Goal: Task Accomplishment & Management: Complete application form

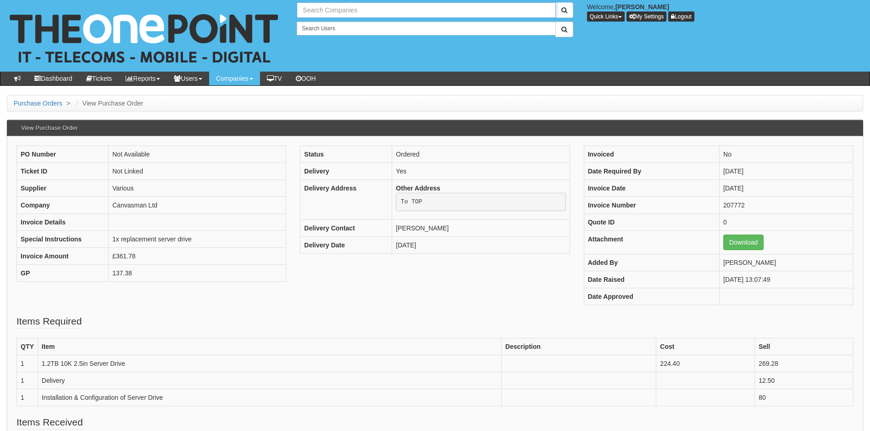
click at [360, 8] on input "text" at bounding box center [426, 10] width 259 height 16
click at [355, 26] on link "Berrygate Hill Nurseries Limited" at bounding box center [426, 25] width 257 height 13
type input "Berrygate Hill Nurseries Limited"
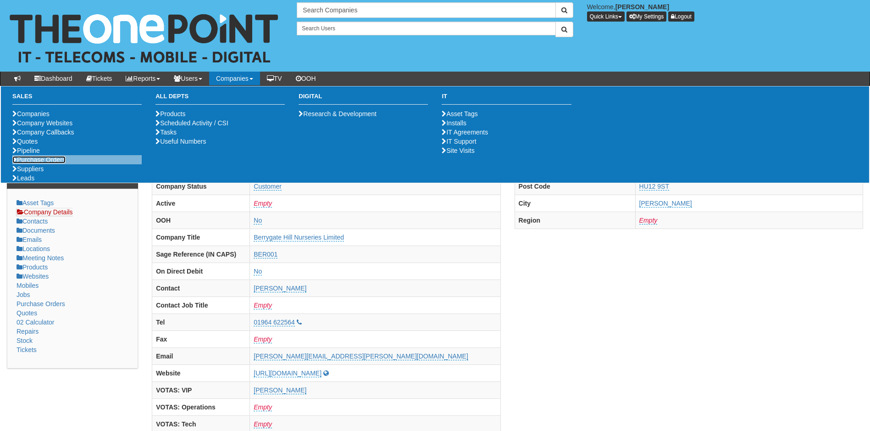
click at [33, 163] on link "Purchase Orders" at bounding box center [38, 159] width 53 height 7
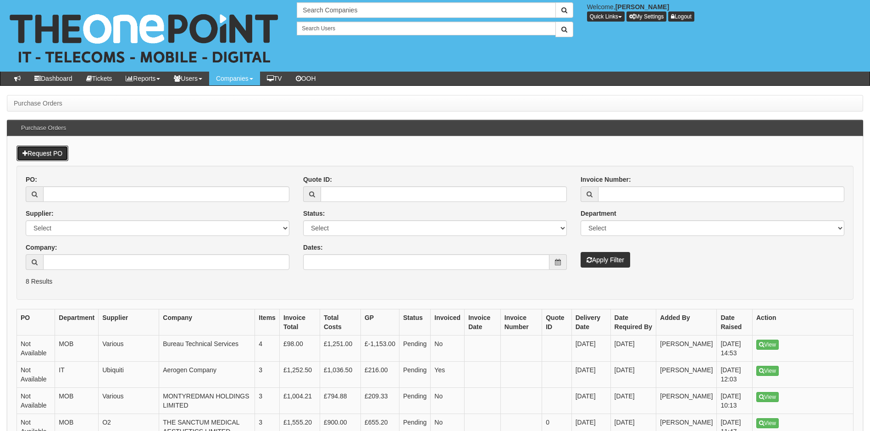
click at [44, 150] on link "Request PO" at bounding box center [43, 153] width 52 height 16
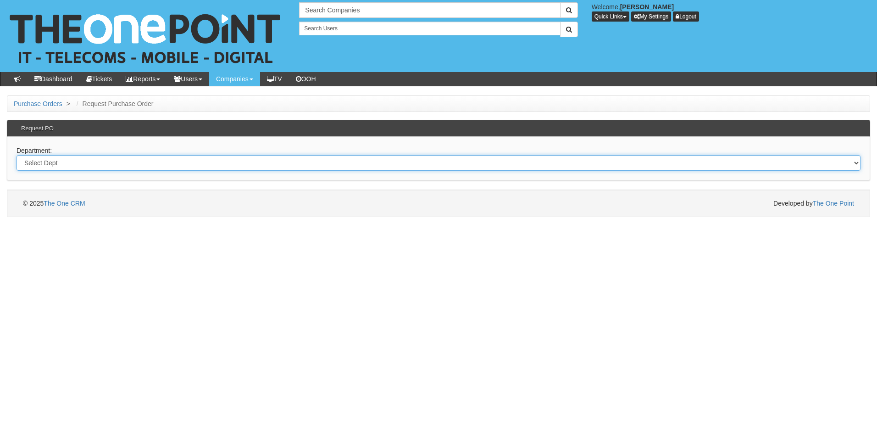
click at [104, 159] on select "Select Dept Digital Internal IT Mobiles Marketing Telecoms" at bounding box center [439, 163] width 844 height 16
select select "?pipeID=&dept=MOB"
click at [17, 155] on select "Select Dept Digital Internal IT Mobiles Marketing Telecoms" at bounding box center [439, 163] width 844 height 16
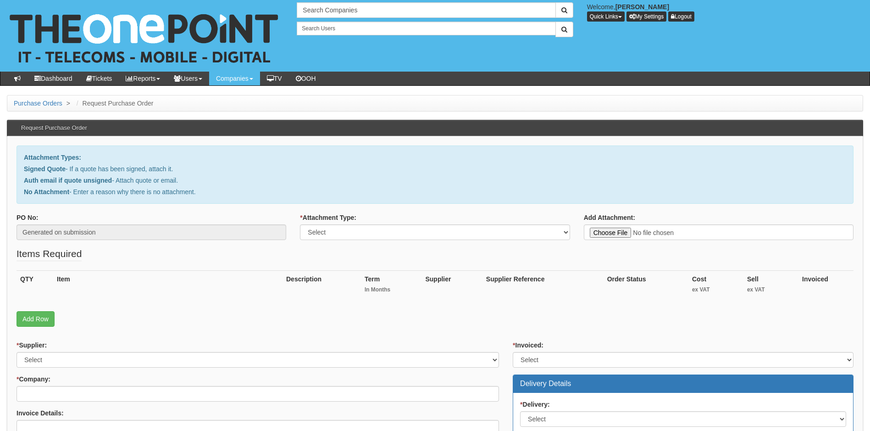
type input "C:\fakepath\RE_ Premier Plant Producers - Windows 10 to 11 upgrades.msg"
click at [354, 230] on select "Select Signed Quote Auth email with quote if unsigned No Attachment" at bounding box center [435, 232] width 270 height 16
select select "Auth email if quote unsigned"
click at [300, 224] on select "Select Signed Quote Auth email with quote if unsigned No Attachment" at bounding box center [435, 232] width 270 height 16
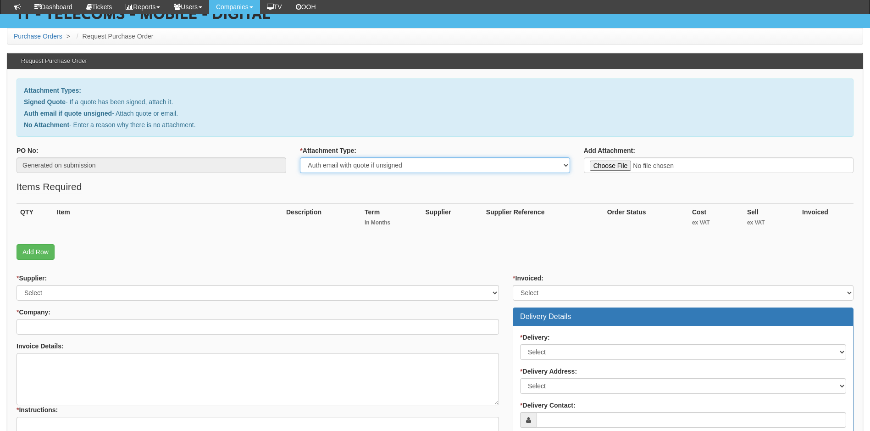
scroll to position [138, 0]
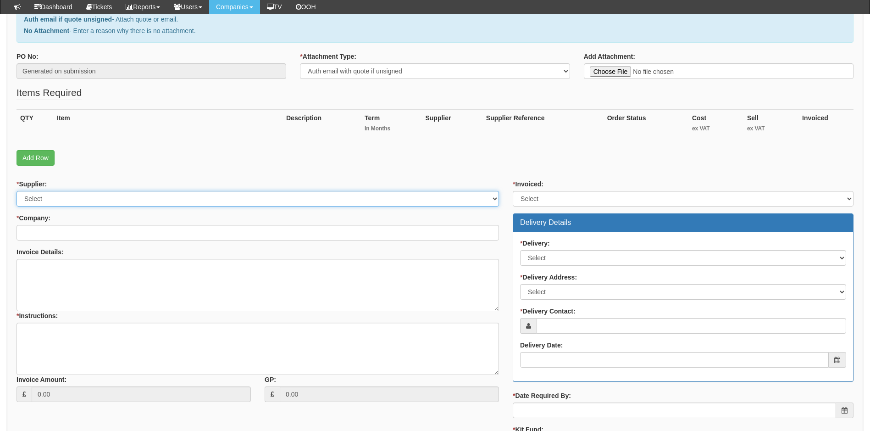
click at [180, 199] on select "Select 123 REG.co.uk 1Password 3 4Gon AA Jones Electric Ltd Abzorb Access Group…" at bounding box center [258, 199] width 483 height 16
select select "54"
click at [17, 191] on select "Select 123 REG.co.uk 1Password 3 4Gon AA Jones Electric Ltd Abzorb Access Group…" at bounding box center [258, 199] width 483 height 16
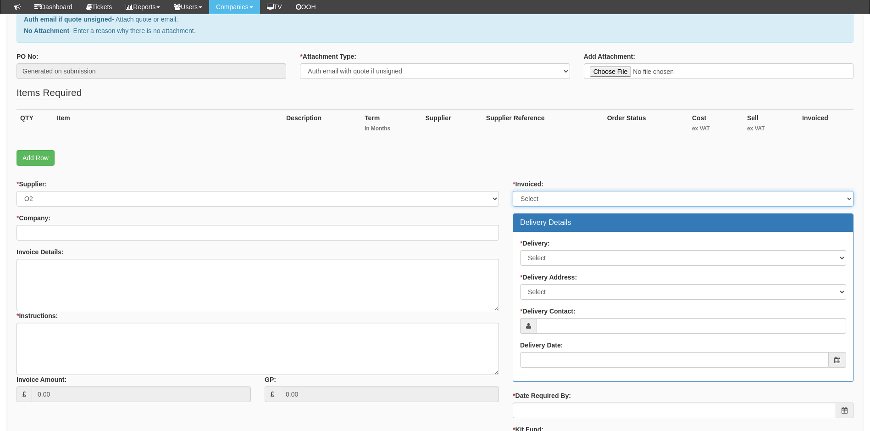
click at [543, 200] on select "Select Yes No N/A STB (part of order)" at bounding box center [683, 199] width 341 height 16
select select "2"
click at [513, 191] on select "Select Yes No N/A STB (part of order)" at bounding box center [683, 199] width 341 height 16
click at [38, 158] on link "Add Row" at bounding box center [36, 158] width 38 height 16
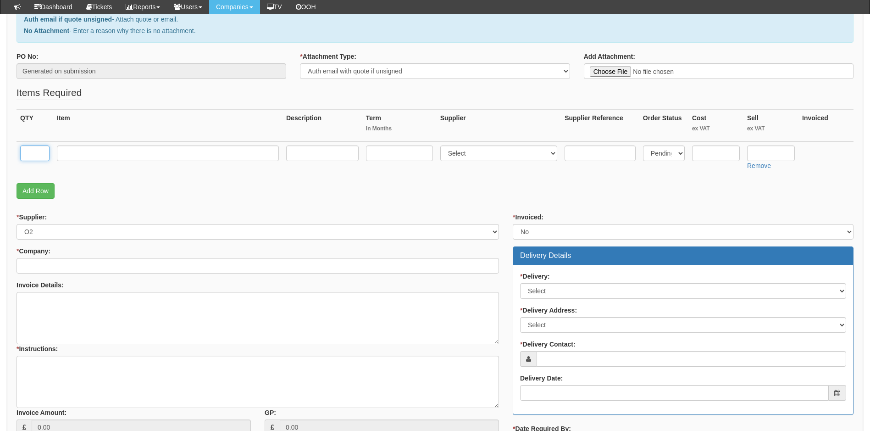
click at [38, 152] on input "text" at bounding box center [34, 153] width 29 height 16
type input "1"
drag, startPoint x: 93, startPoint y: 152, endPoint x: 96, endPoint y: 157, distance: 5.9
click at [93, 152] on input "text" at bounding box center [168, 153] width 222 height 16
type input "iPhone 17 Black 256GB"
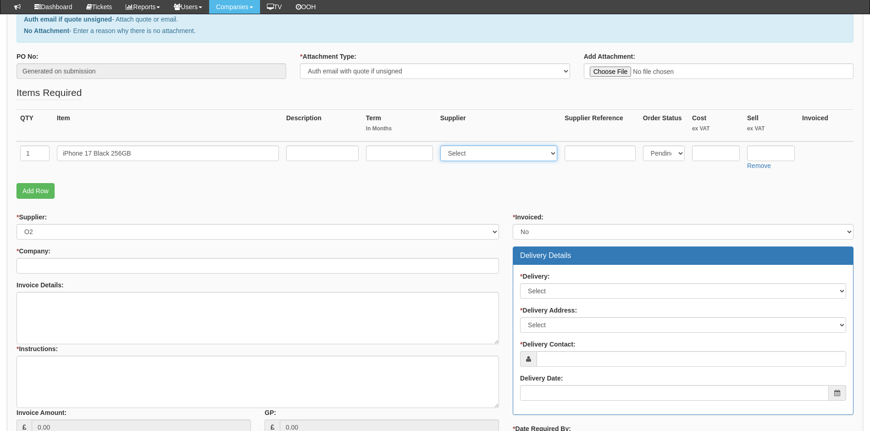
click at [500, 150] on select "Select 123 REG.co.uk 1Password 3 4Gon AA Jones Electric Ltd Abzorb Access Group…" at bounding box center [498, 153] width 117 height 16
select select "54"
click at [442, 145] on select "Select 123 REG.co.uk 1Password 3 4Gon AA Jones Electric Ltd Abzorb Access Group…" at bounding box center [498, 153] width 117 height 16
click at [595, 151] on input "text" at bounding box center [600, 153] width 71 height 16
click at [717, 151] on input "text" at bounding box center [716, 153] width 48 height 16
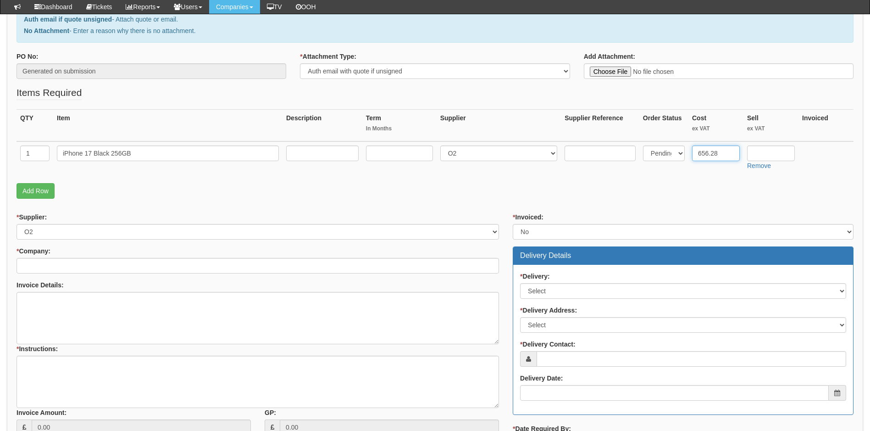
type input "656.28"
click at [756, 153] on input "text" at bounding box center [771, 153] width 48 height 16
type input "665.83"
click at [42, 192] on link "Add Row" at bounding box center [36, 191] width 38 height 16
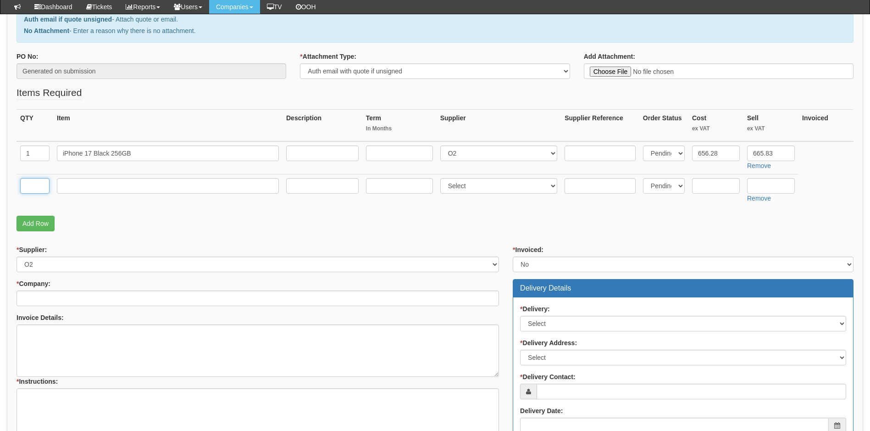
click at [38, 183] on input "text" at bounding box center [34, 186] width 29 height 16
type input "1"
click at [71, 183] on input "text" at bounding box center [168, 186] width 222 height 16
type input "Delivery"
drag, startPoint x: 702, startPoint y: 179, endPoint x: 717, endPoint y: 184, distance: 16.3
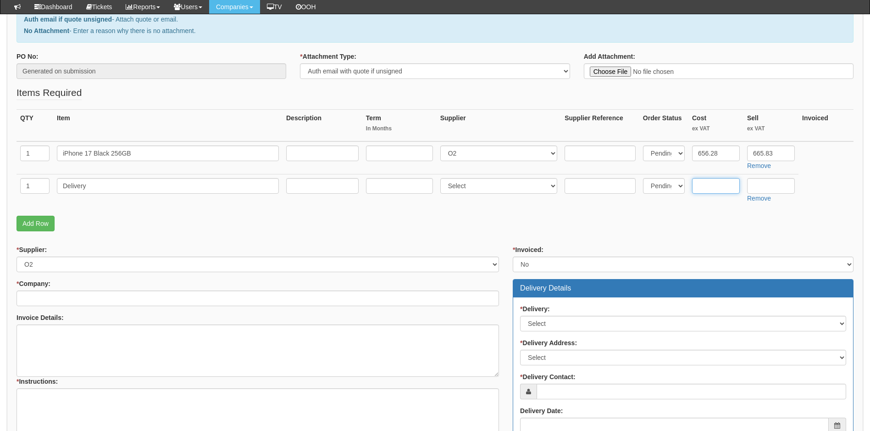
click at [702, 179] on input "text" at bounding box center [716, 186] width 48 height 16
type input "o"
type input "0.00"
click at [764, 188] on input "text" at bounding box center [771, 186] width 48 height 16
click at [587, 224] on p "Add Row" at bounding box center [435, 224] width 837 height 16
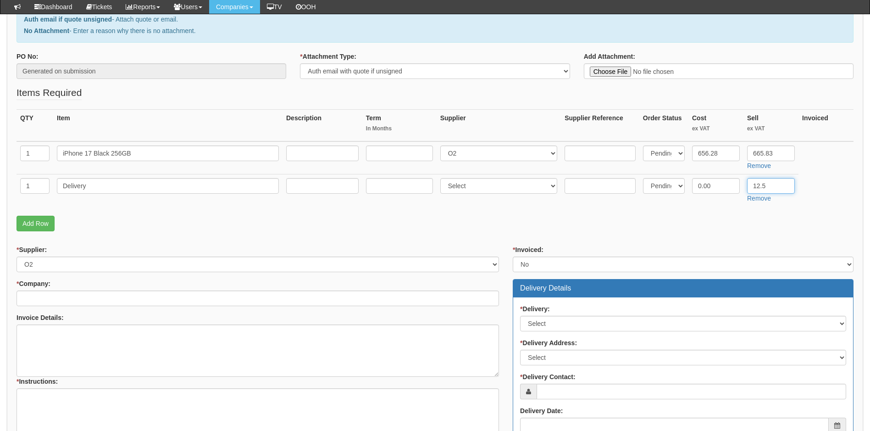
click at [767, 182] on input "12.5" at bounding box center [771, 186] width 48 height 16
type input "12.50"
click at [504, 184] on select "Select 123 REG.co.uk 1Password 3 4Gon AA Jones Electric Ltd Abzorb Access Group…" at bounding box center [498, 186] width 117 height 16
select select "54"
click at [442, 178] on select "Select 123 REG.co.uk 1Password 3 4Gon AA Jones Electric Ltd Abzorb Access Group…" at bounding box center [498, 186] width 117 height 16
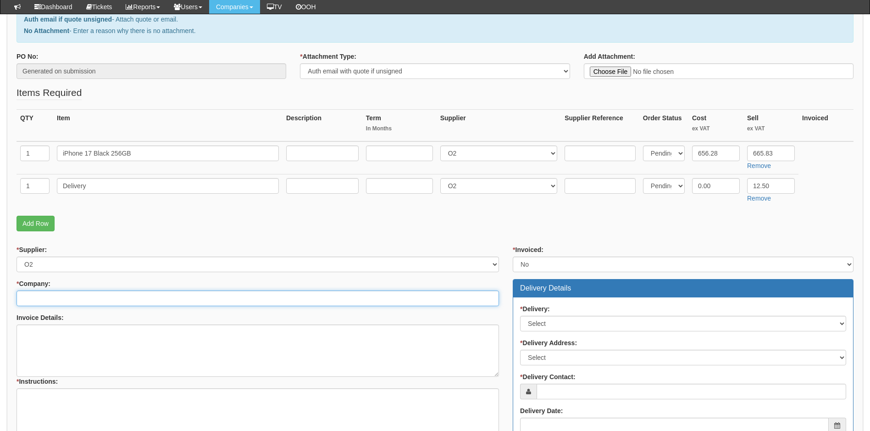
click at [72, 298] on input "* Company:" at bounding box center [258, 298] width 483 height 16
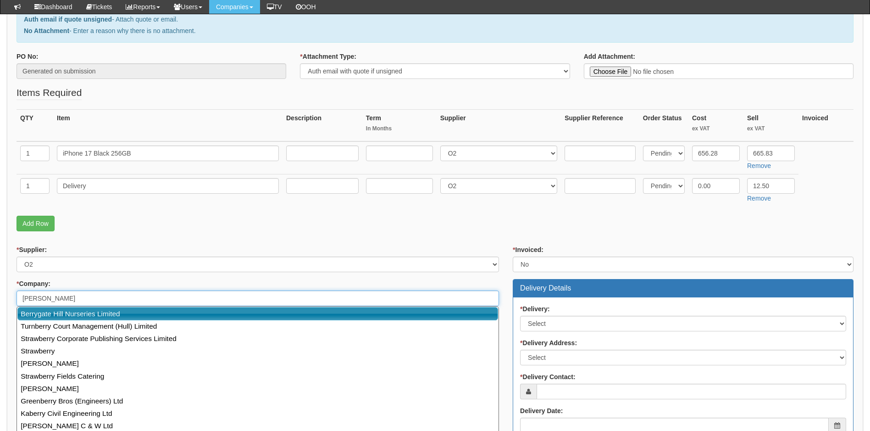
click at [61, 311] on link "Berrygate Hill Nurseries Limited" at bounding box center [257, 313] width 481 height 13
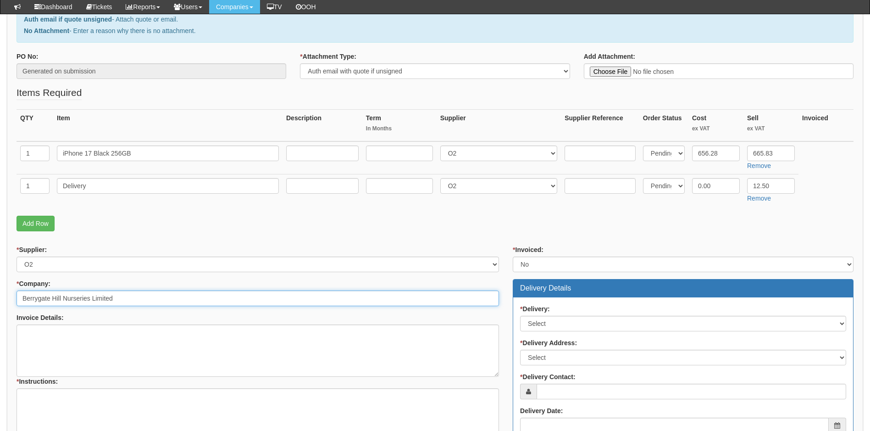
type input "Berrygate Hill Nurseries Limited"
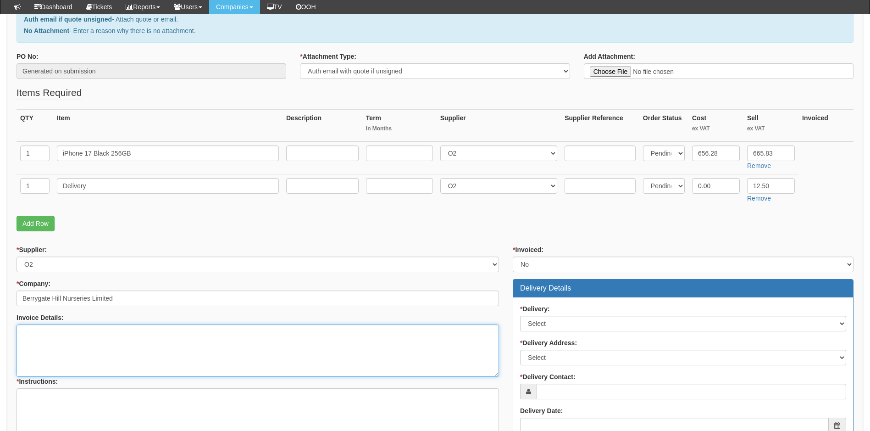
click at [111, 347] on textarea "Invoice Details:" at bounding box center [258, 350] width 483 height 52
type textarea "As above and below"
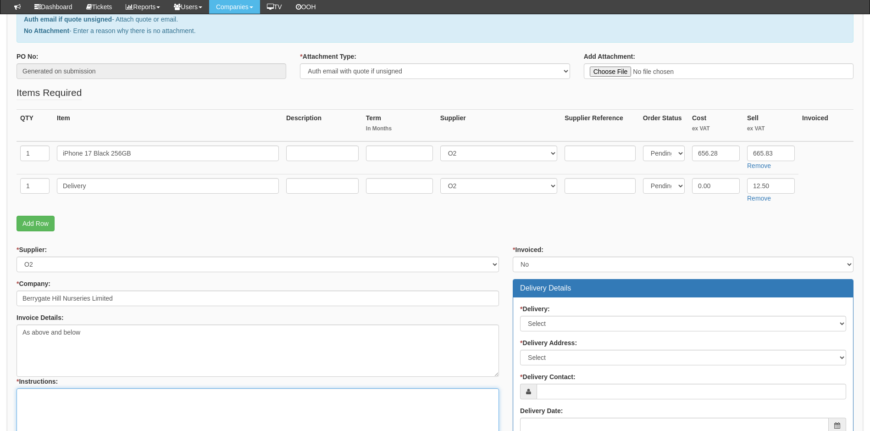
click at [86, 400] on textarea "* Instructions:" at bounding box center [258, 414] width 483 height 52
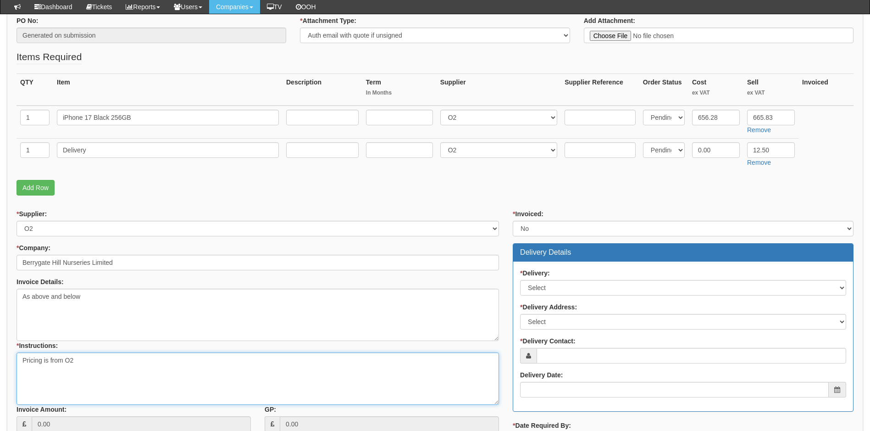
scroll to position [183, 0]
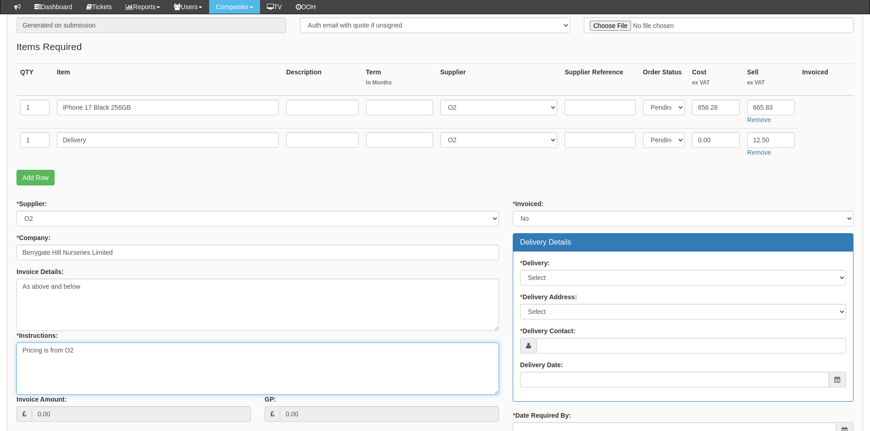
click at [90, 350] on textarea "Pricing is from O2" at bounding box center [258, 368] width 483 height 52
click at [26, 367] on textarea "Pricing is from O2 portal" at bounding box center [258, 368] width 483 height 52
click at [571, 277] on select "Select No Not Applicable Yes" at bounding box center [683, 278] width 326 height 16
click at [99, 351] on textarea "Pricing is from O2 portal" at bounding box center [258, 368] width 483 height 52
click at [213, 367] on textarea "Pricing is from O2 portal Email states Green but I spoke with Olivia as lead ti…" at bounding box center [258, 368] width 483 height 52
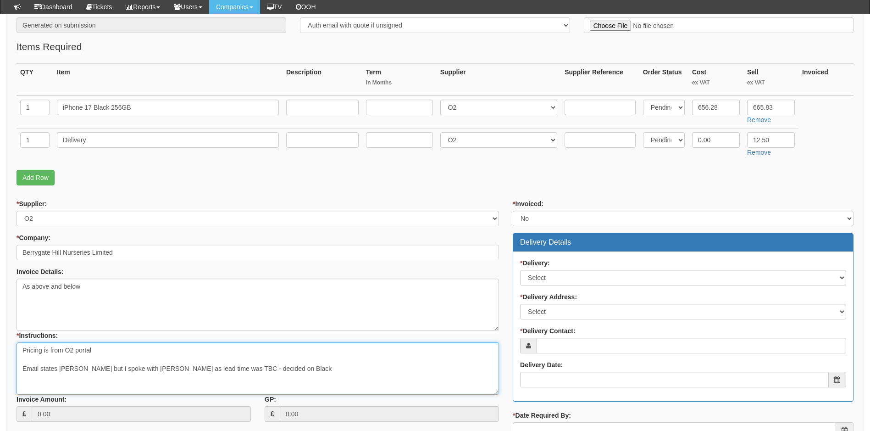
type textarea "Pricing is from O2 portal Email states Green but I spoke with Olivia as lead ti…"
click at [577, 282] on select "Select No Not Applicable Yes" at bounding box center [683, 278] width 326 height 16
click at [520, 270] on select "Select No Not Applicable Yes" at bounding box center [683, 278] width 326 height 16
click at [537, 275] on select "Select No Not Applicable Yes" at bounding box center [683, 278] width 326 height 16
select select "1"
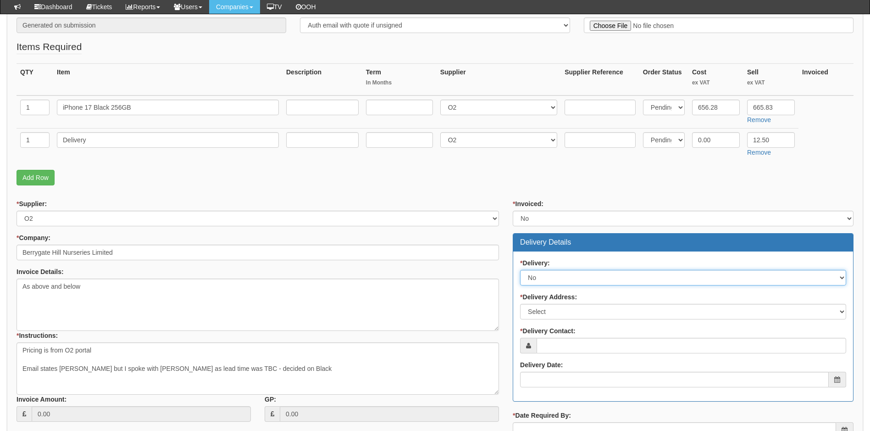
click at [520, 270] on select "Select No Not Applicable Yes" at bounding box center [683, 278] width 326 height 16
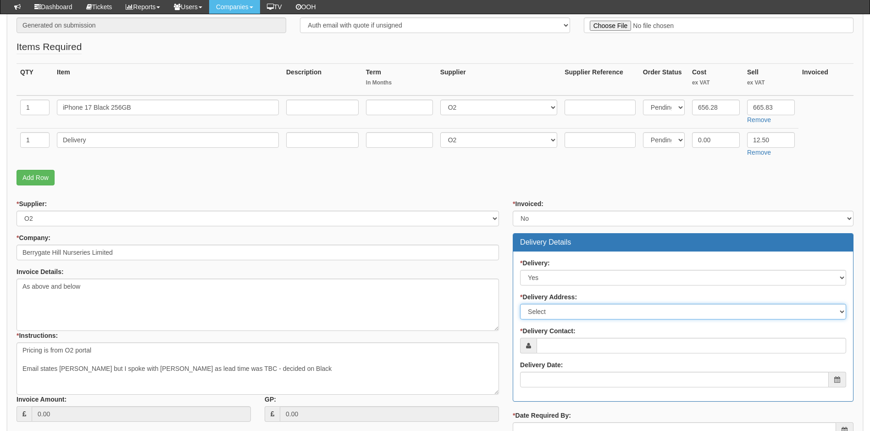
click at [550, 308] on select "Select Not Applicable Main Address - HU12 9ST Other" at bounding box center [683, 312] width 326 height 16
select select "company_main_address"
click at [520, 304] on select "Select Not Applicable Main Address - HU12 9ST Other" at bounding box center [683, 312] width 326 height 16
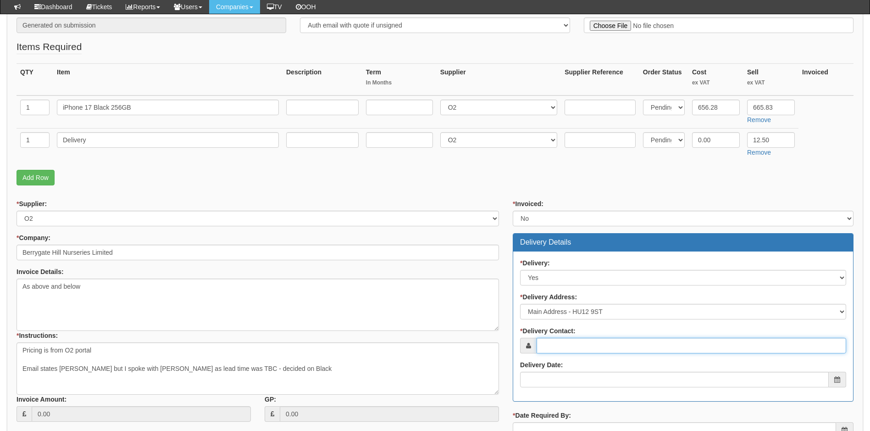
click at [556, 348] on input "* Delivery Contact:" at bounding box center [692, 346] width 310 height 16
type input "Olivia Overvood"
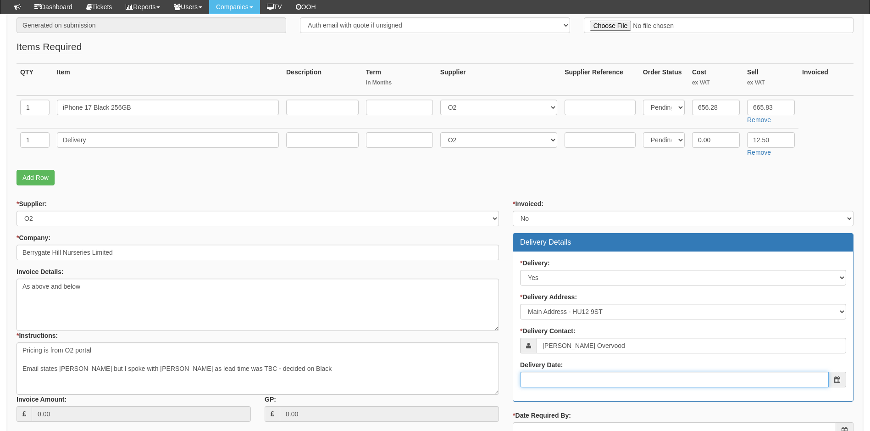
click at [535, 381] on input "Delivery Date:" at bounding box center [674, 380] width 309 height 16
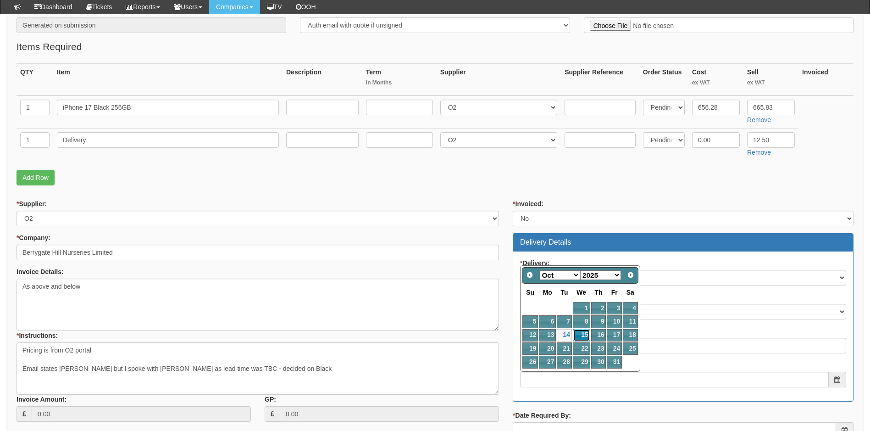
click at [583, 332] on link "15" at bounding box center [581, 335] width 17 height 12
type input "2025-10-15"
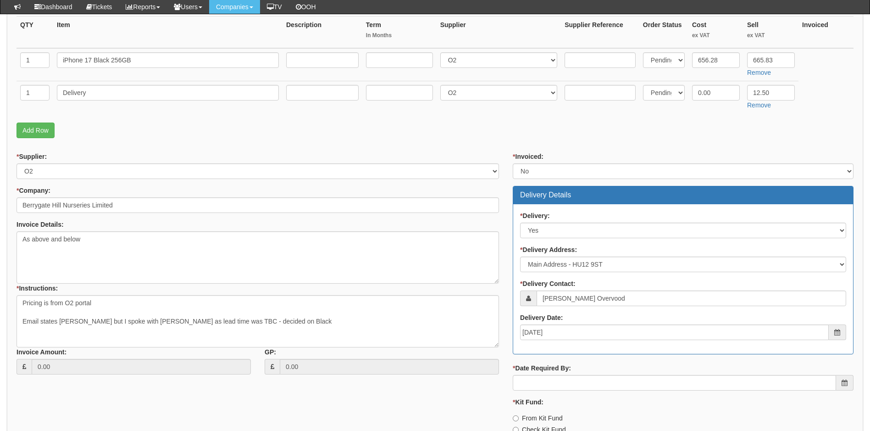
scroll to position [275, 0]
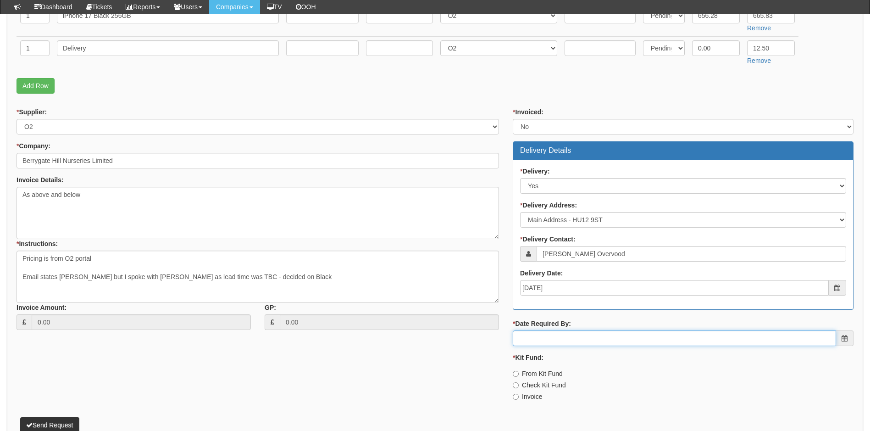
click at [547, 342] on input "* Date Required By:" at bounding box center [674, 338] width 323 height 16
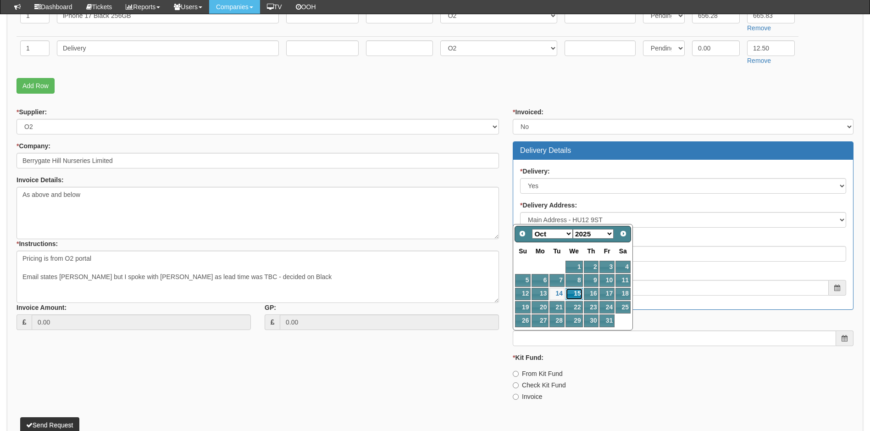
click at [576, 290] on link "15" at bounding box center [574, 294] width 17 height 12
type input "2025-10-15"
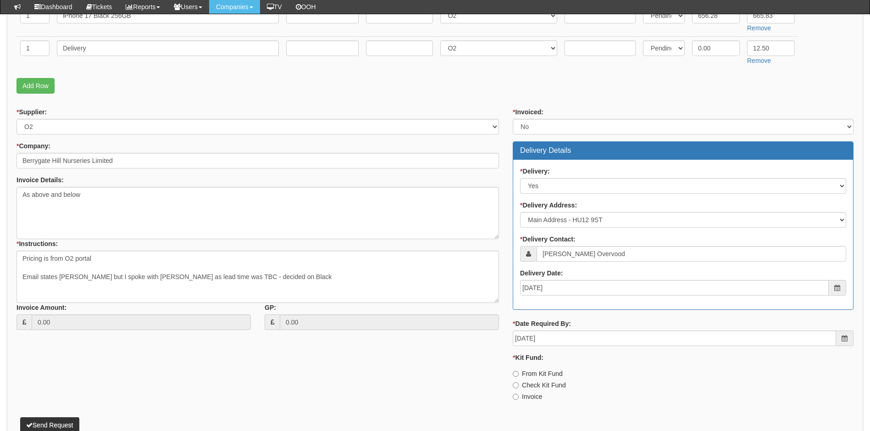
click at [507, 294] on div "* Invoiced: Select Yes No N/A STB (part of order) Delivery Details * Delivery: …" at bounding box center [683, 257] width 355 height 300
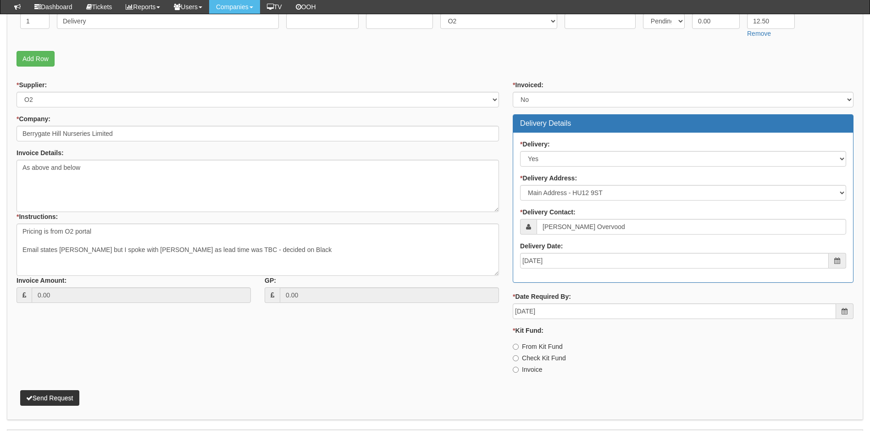
scroll to position [328, 0]
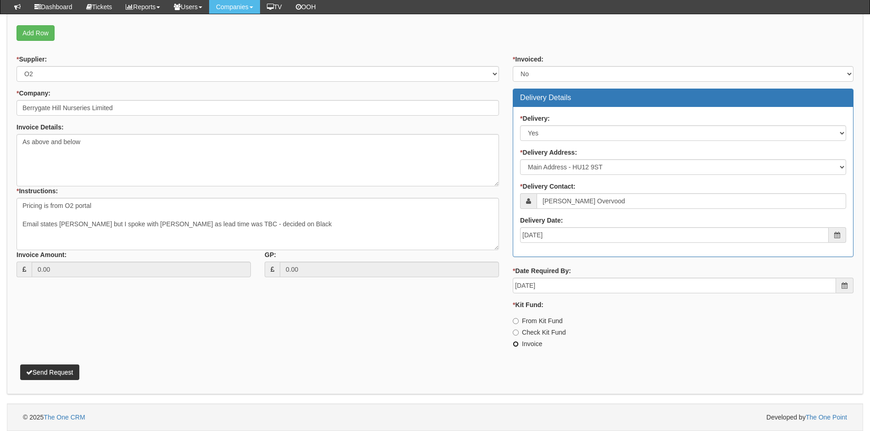
click at [516, 345] on input "Invoice" at bounding box center [516, 344] width 6 height 6
radio input "true"
click at [55, 372] on button "Send Request" at bounding box center [49, 372] width 59 height 16
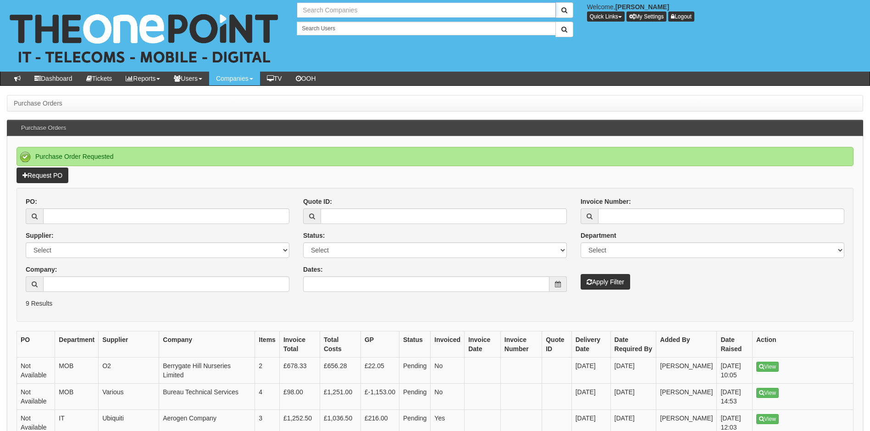
click at [329, 12] on input "text" at bounding box center [426, 10] width 259 height 16
click at [332, 24] on link "PA Contract Services Ltd" at bounding box center [426, 25] width 257 height 13
type input "PA Contract Services Ltd"
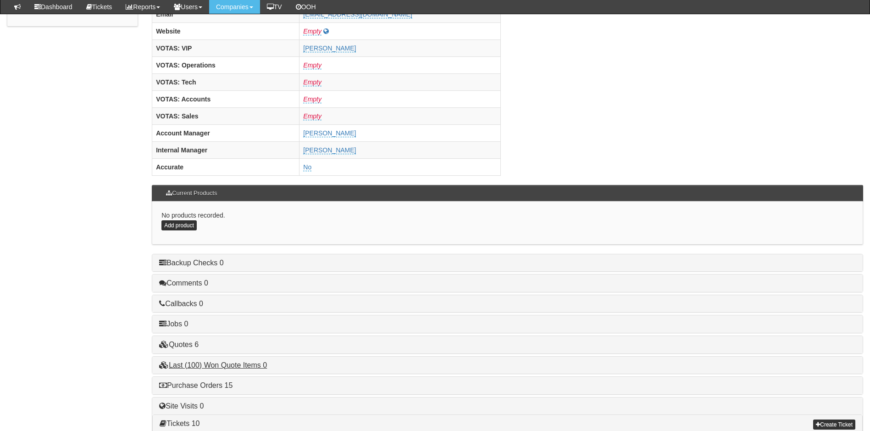
scroll to position [321, 0]
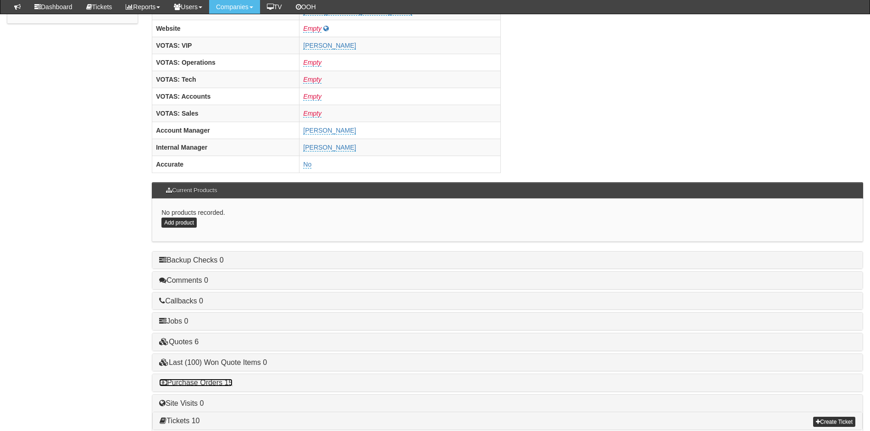
click at [208, 383] on link "Purchase Orders 15" at bounding box center [195, 382] width 73 height 8
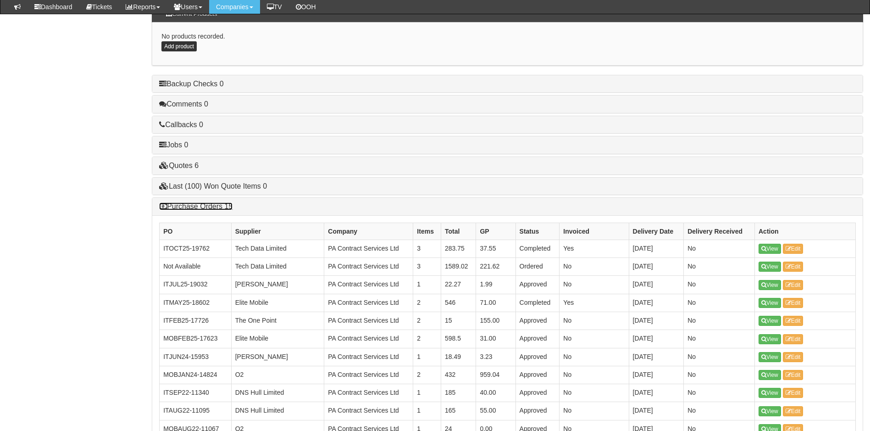
scroll to position [505, 0]
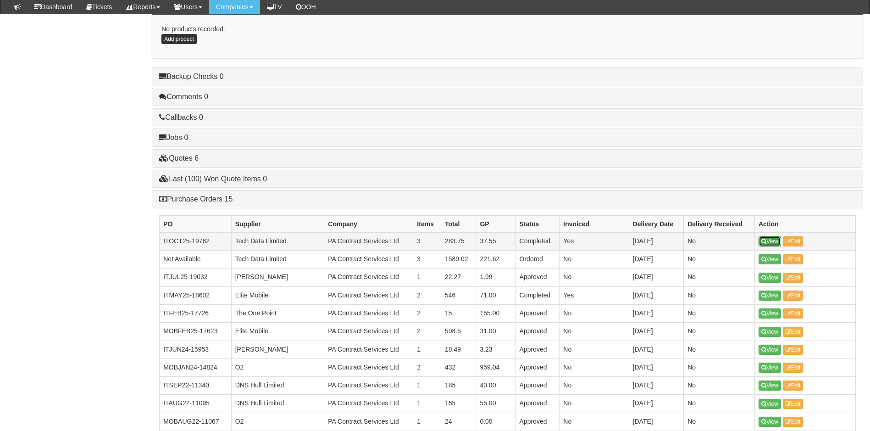
click at [769, 241] on link "View" at bounding box center [770, 241] width 22 height 10
